Goal: Obtain resource: Obtain resource

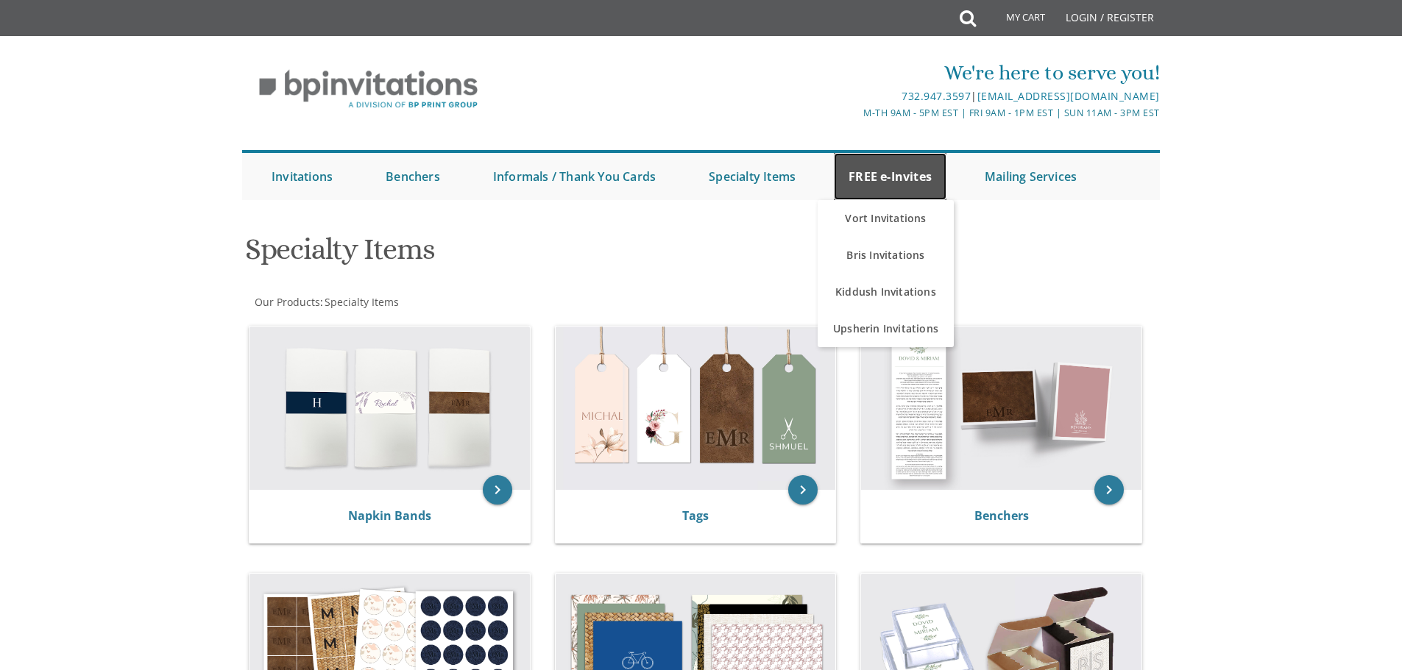
click at [920, 177] on link "FREE e-Invites" at bounding box center [890, 176] width 113 height 47
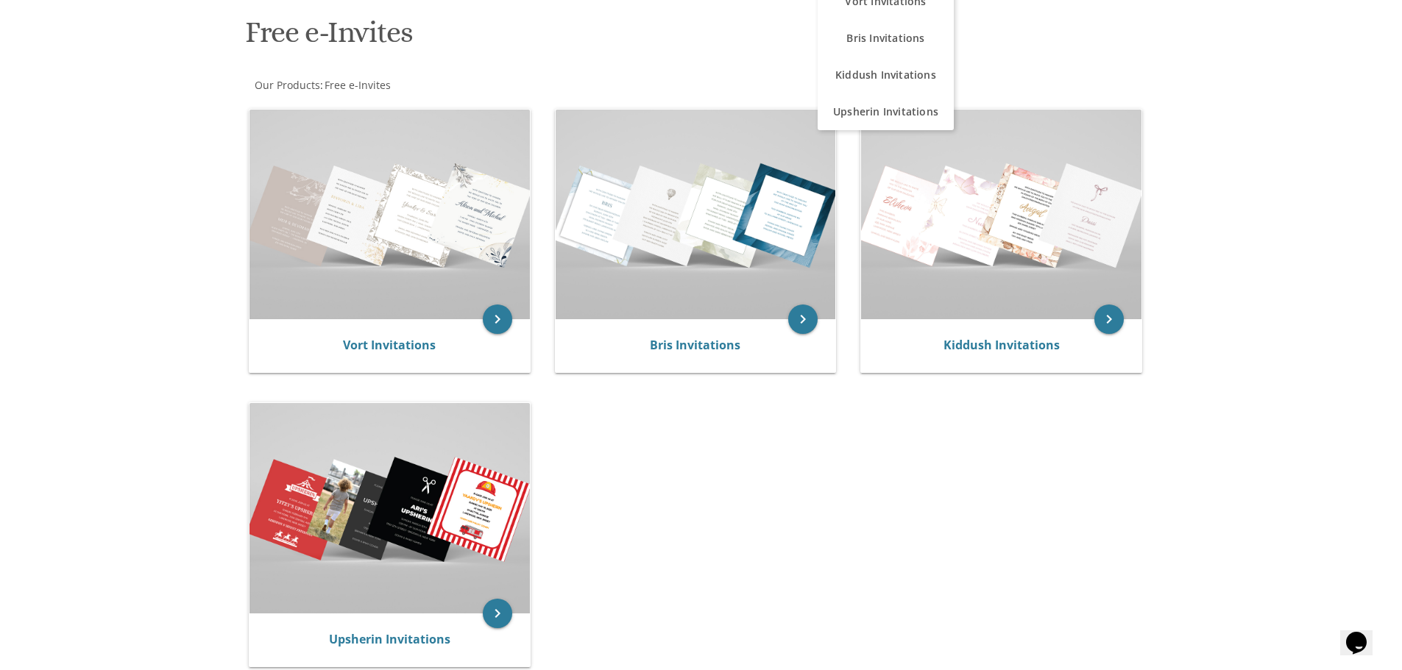
scroll to position [216, 0]
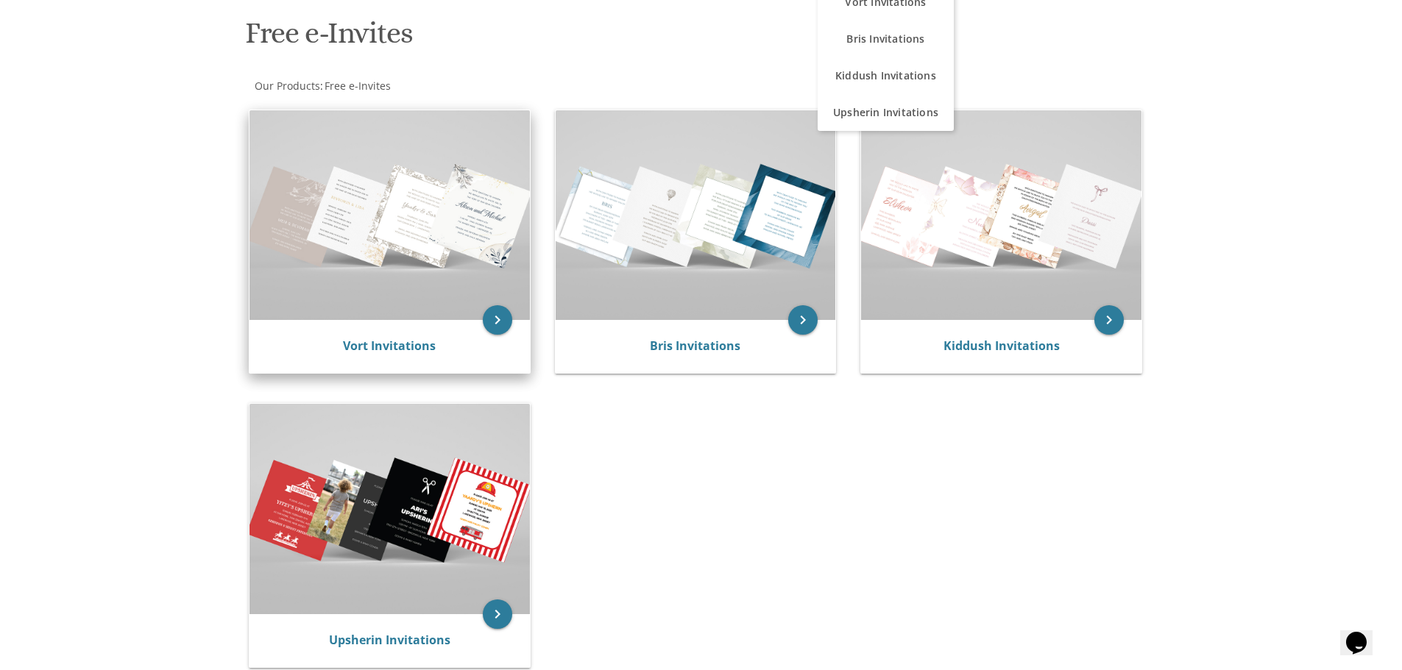
click at [453, 234] on img at bounding box center [389, 215] width 280 height 210
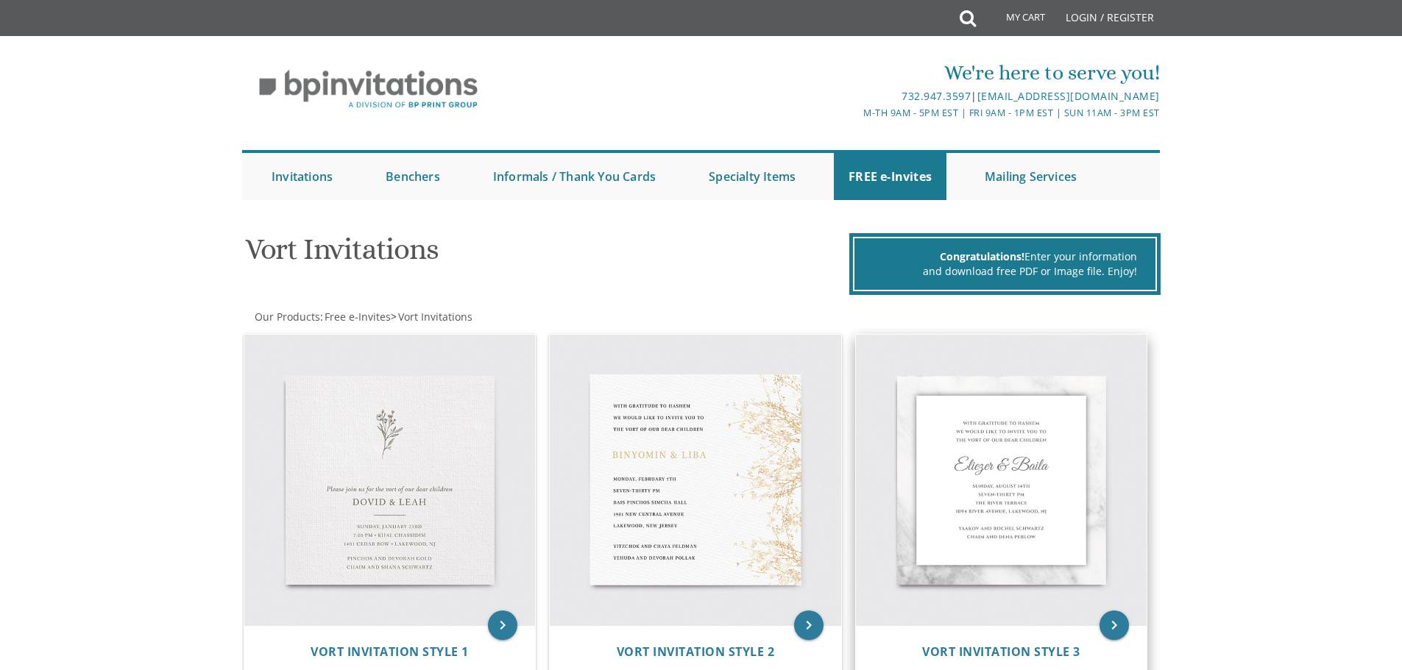
click at [1005, 443] on img at bounding box center [1001, 480] width 291 height 291
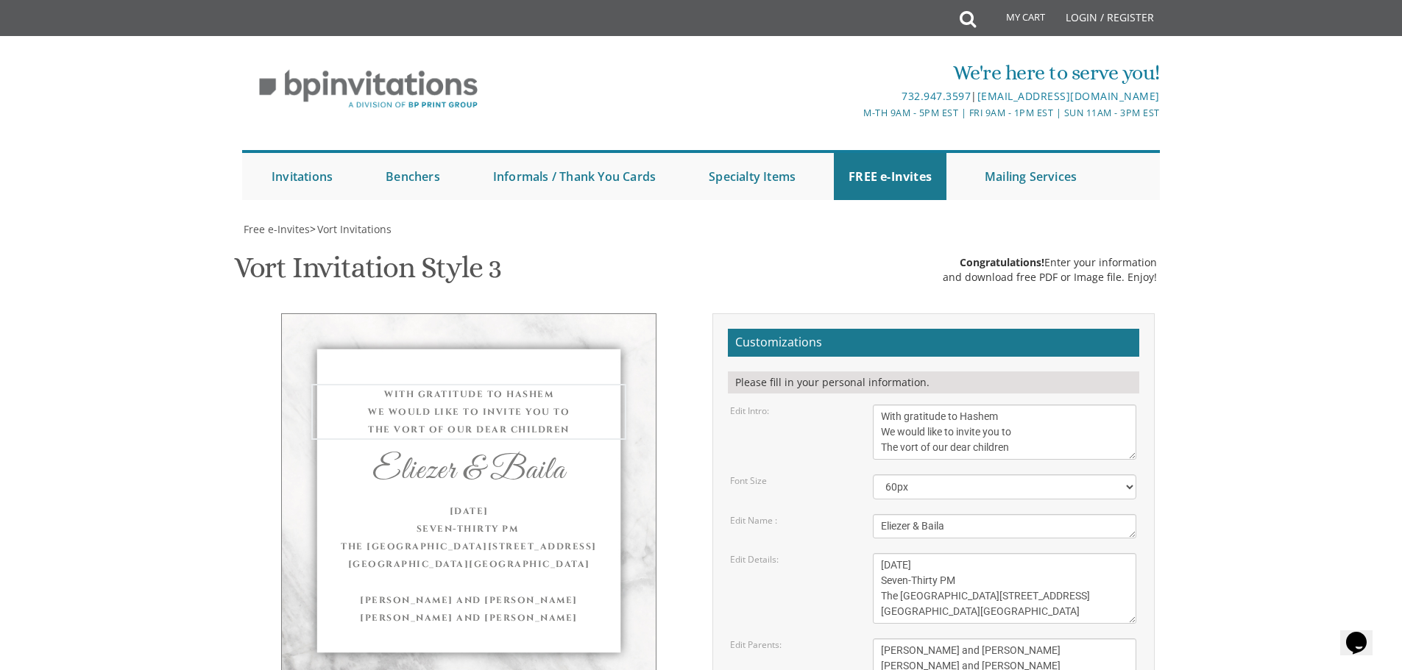
click at [1029, 440] on textarea "With gratitude to Hashem We would like to invite you to The vort of our dear ch…" at bounding box center [1004, 432] width 263 height 55
type textarea "W"
type textarea "Please join us for a Sheva Brachos in honor of"
click at [959, 531] on textarea "Eliezer & Baila" at bounding box center [1004, 526] width 263 height 24
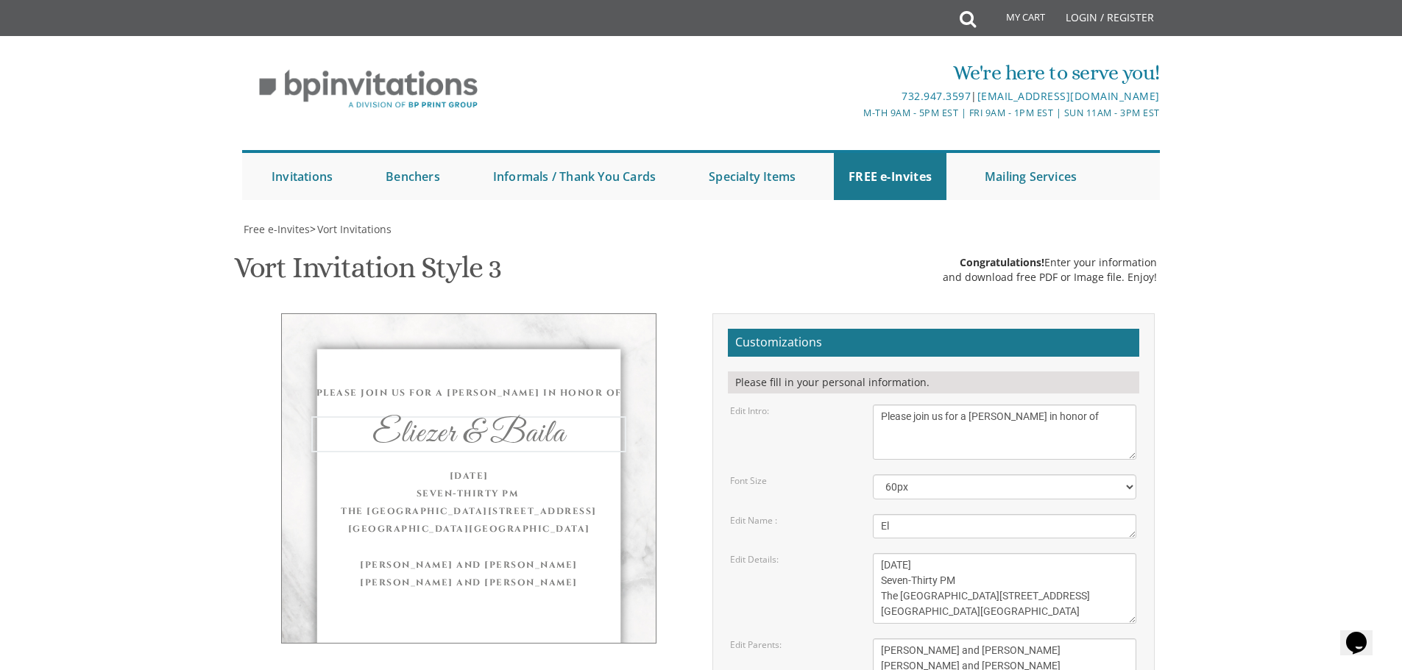
type textarea "E"
type textarea "Yanky & Bina"
click at [987, 576] on textarea "Wednesday, June 8th Seven-Thirty PM The River Terrace 1094 River Avenue, Lakewo…" at bounding box center [1004, 588] width 263 height 71
click at [991, 563] on textarea "Wednesday, June 8th Seven-Thirty PM The River Terrace 1094 River Avenue, Lakewo…" at bounding box center [1004, 588] width 263 height 71
click at [931, 564] on textarea "Wednesday, June 8th Seven-Thirty PM The River Terrace 1094 River Avenue, Lakewo…" at bounding box center [1004, 588] width 263 height 71
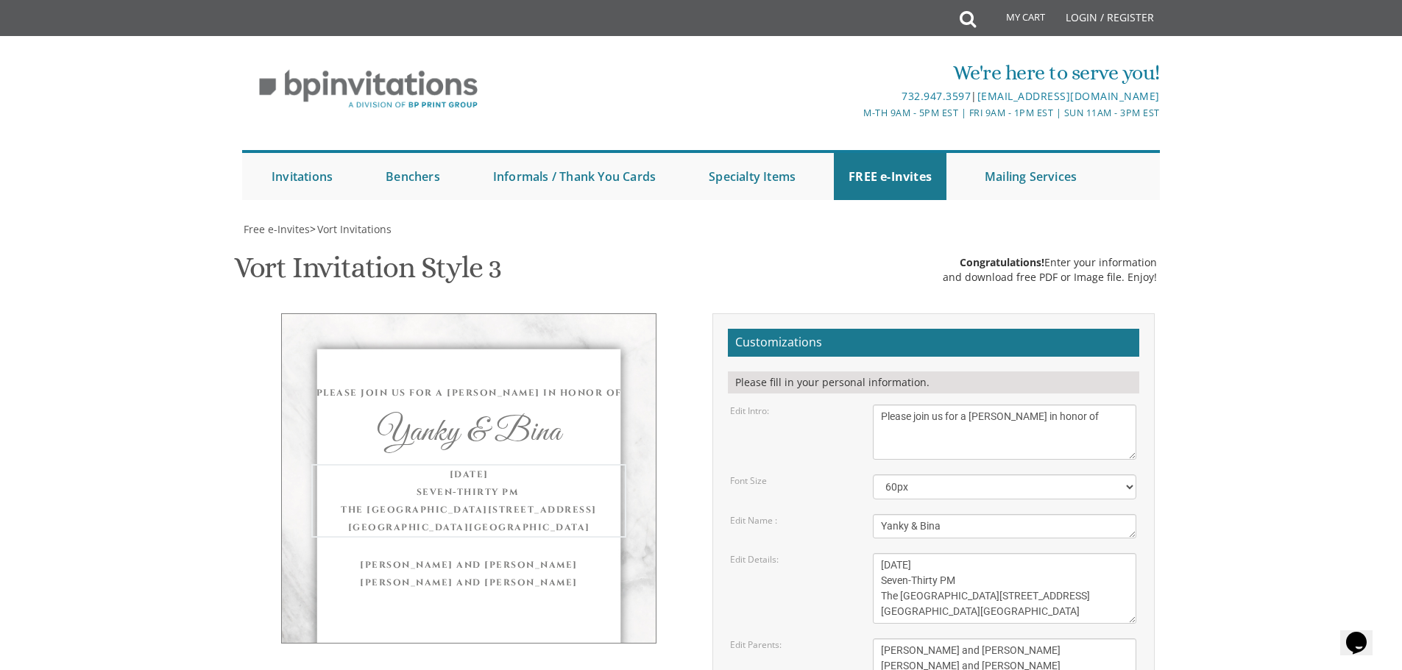
click at [931, 564] on textarea "Wednesday, June 8th Seven-Thirty PM The River Terrace 1094 River Avenue, Lakewo…" at bounding box center [1004, 588] width 263 height 71
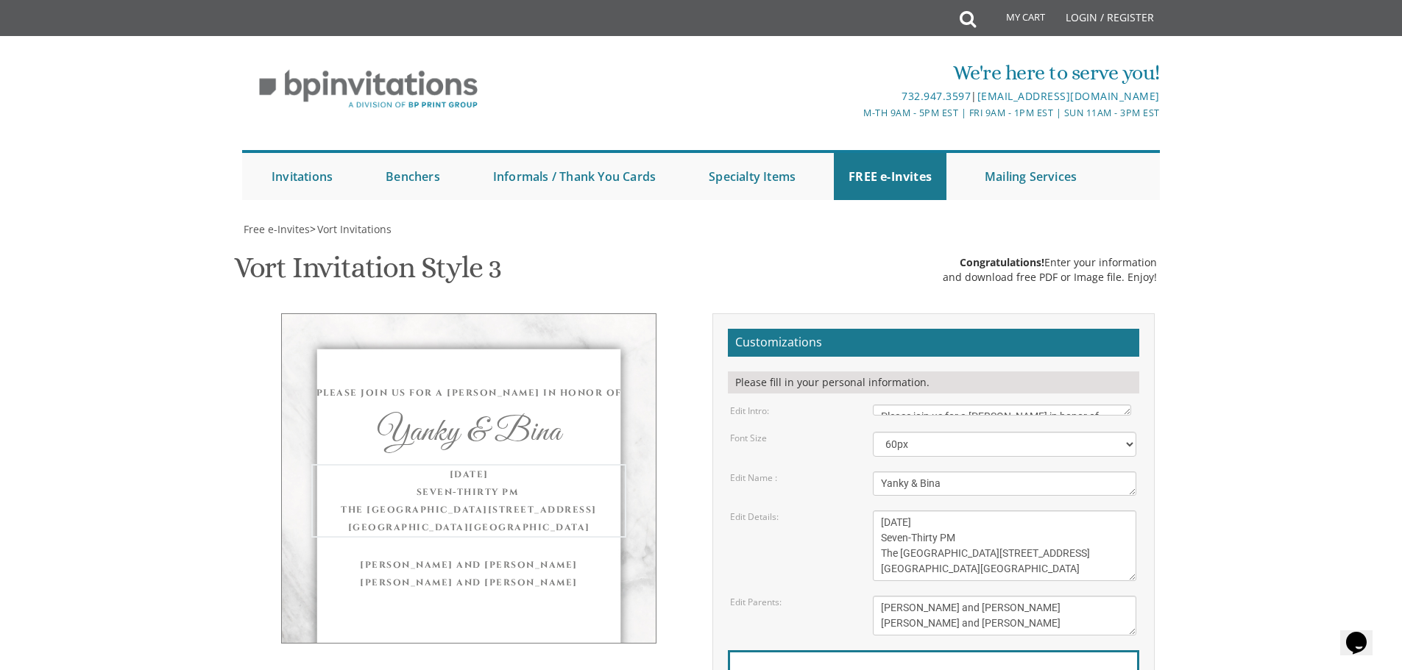
click at [1016, 612] on textarea "Mendy and Leah Klein Dovid and Rena Friedman" at bounding box center [1004, 616] width 263 height 40
click at [978, 555] on textarea "Wednesday, June 8th Seven-Thirty PM The River Terrace 1094 River Avenue, Lakewo…" at bounding box center [1004, 546] width 263 height 71
click at [963, 570] on textarea "Wednesday, June 8th Seven-Thirty PM The River Terrace 1094 River Avenue, Lakewo…" at bounding box center [1004, 546] width 263 height 71
type textarea "Thursday, September 11 Seven-Thirty PM Khal Neustadt 615 E County Line Rd, Lake…"
click at [1016, 609] on textarea "Mendy and Leah Klein Dovid and Rena Friedman" at bounding box center [1004, 616] width 263 height 40
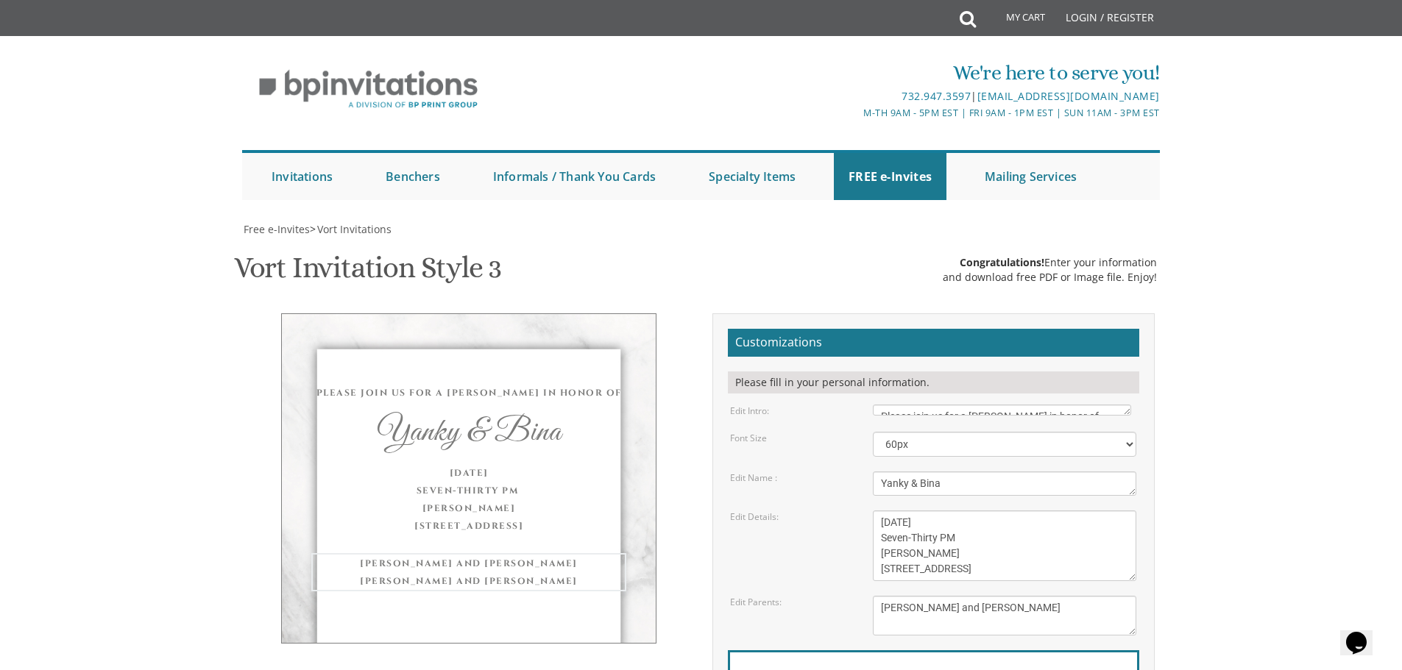
click at [1010, 628] on textarea "Mendy and Leah Klein Dovid and Rena Friedman" at bounding box center [1004, 616] width 263 height 40
type textarea "D"
type textarea "Hasenfeld, Braun & Wolf Families"
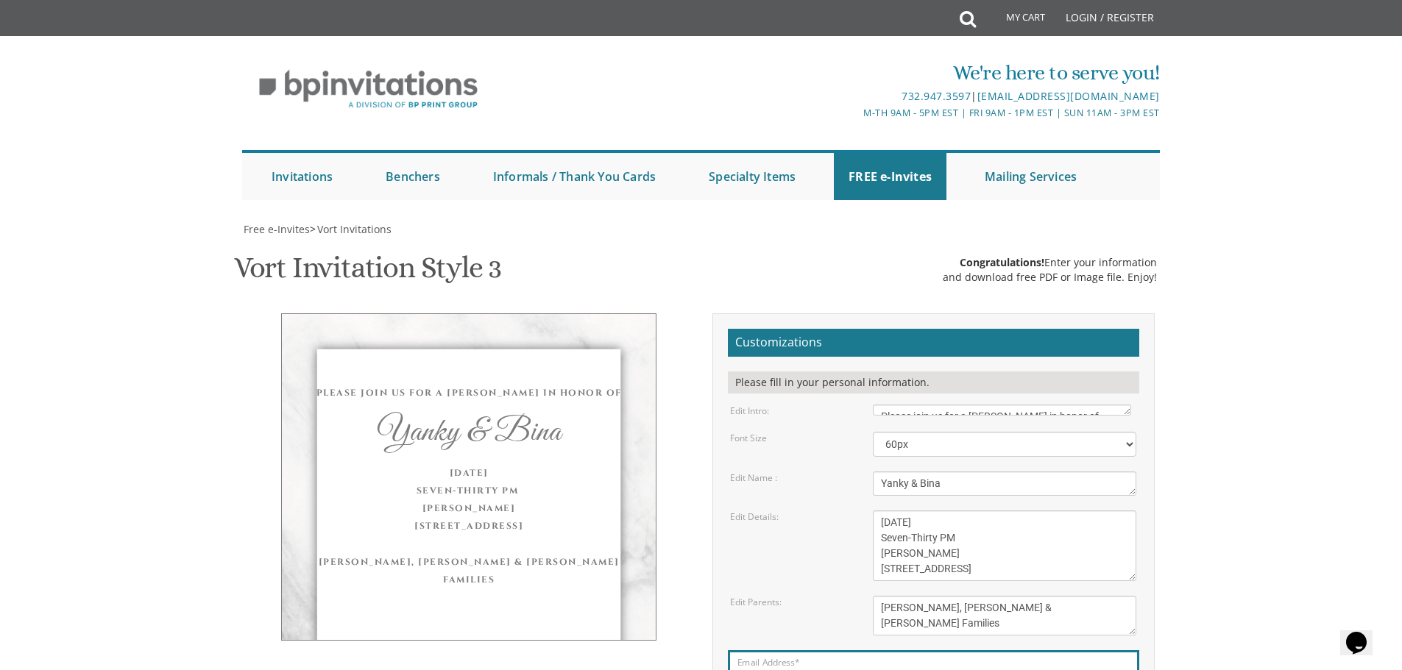
type input "braunyitty@yahoo.com"
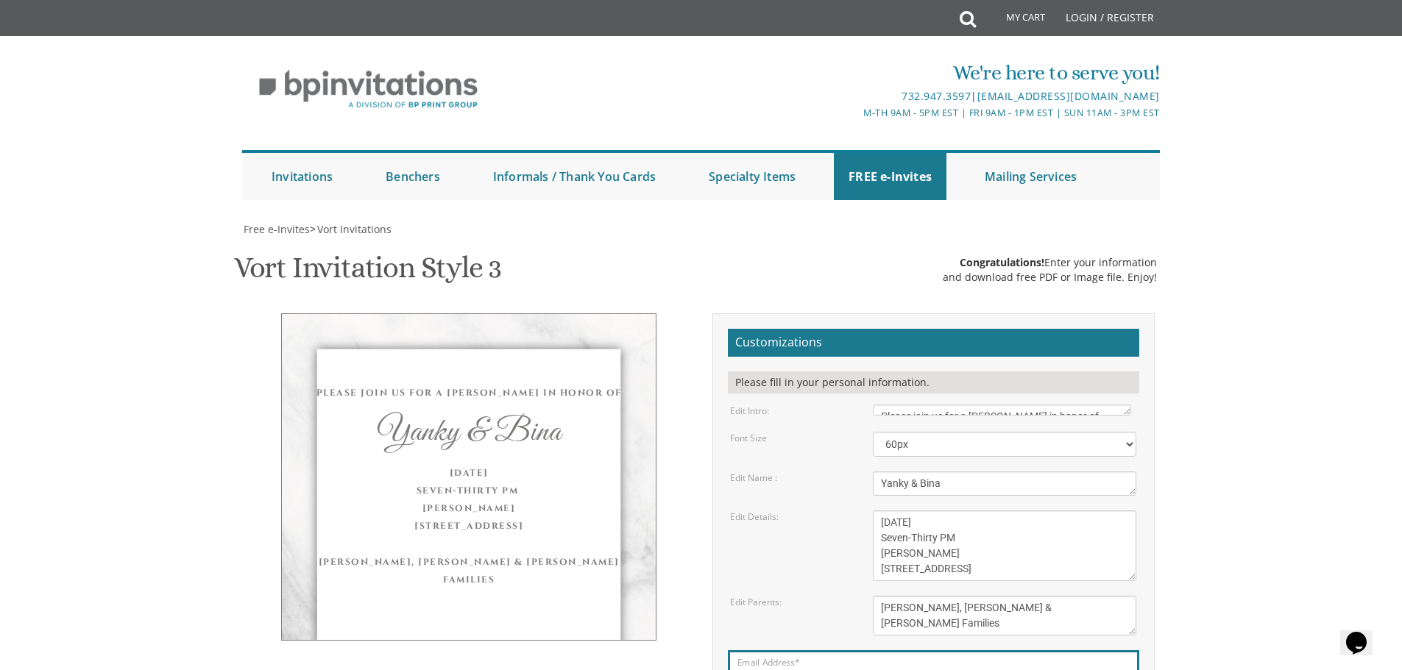
click at [1155, 314] on div "Customizations Please fill in your personal information. Edit Intro: With grati…" at bounding box center [933, 553] width 464 height 478
